Goal: Information Seeking & Learning: Check status

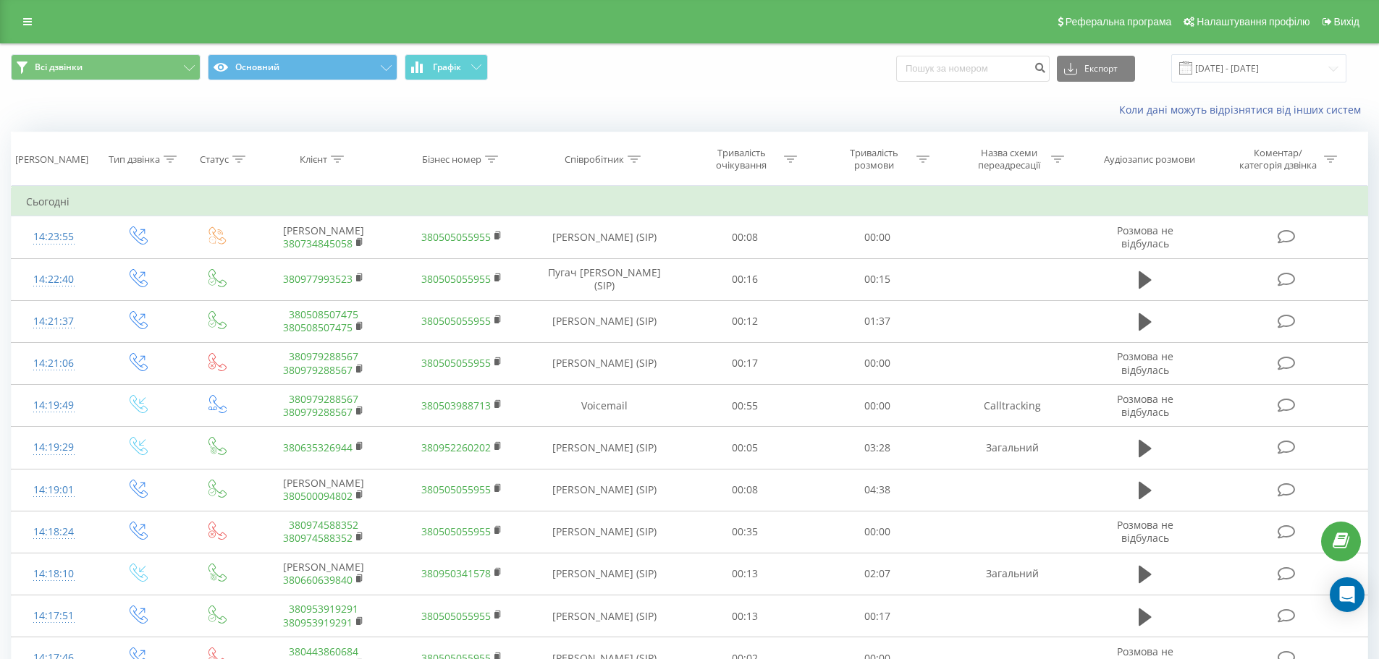
click at [22, 35] on div "Реферальна програма Налаштування профілю Вихід" at bounding box center [689, 21] width 1379 height 43
click at [21, 27] on link at bounding box center [27, 22] width 26 height 20
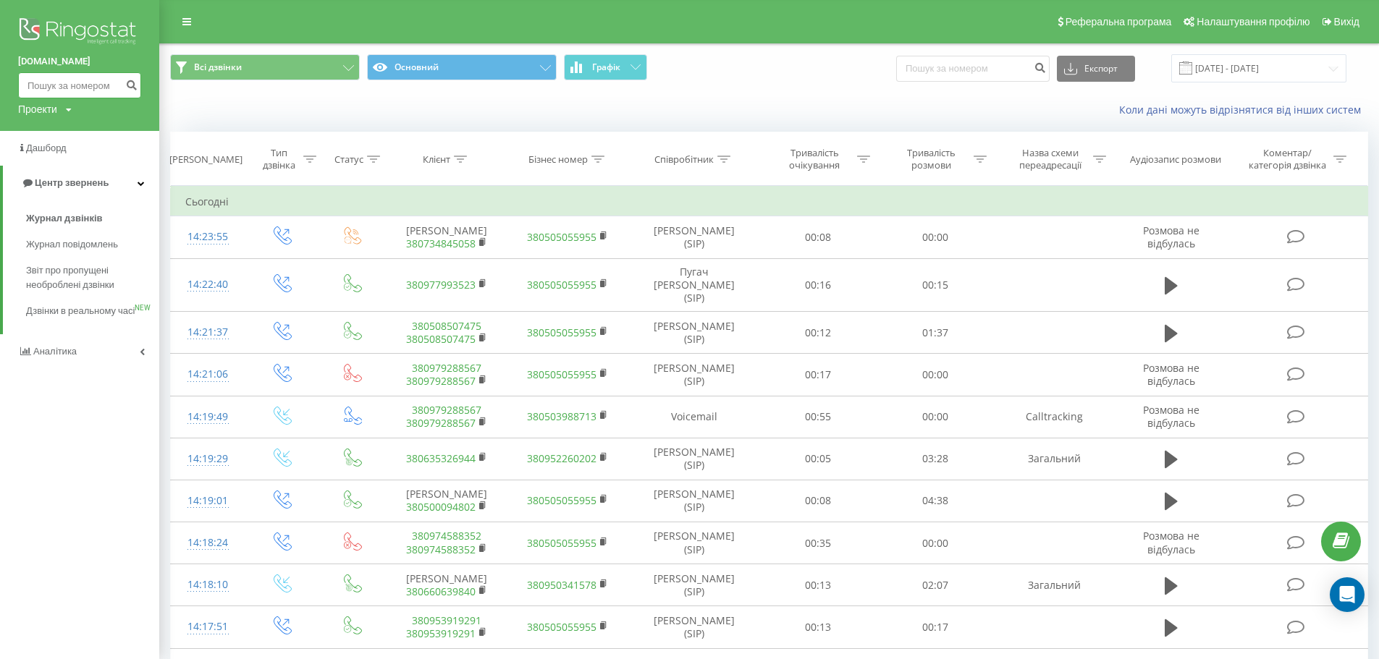
click at [54, 83] on input at bounding box center [79, 85] width 123 height 26
paste input "0669238376"
type input "0669238376"
click at [134, 81] on icon "submit" at bounding box center [131, 83] width 12 height 9
